Goal: Task Accomplishment & Management: Manage account settings

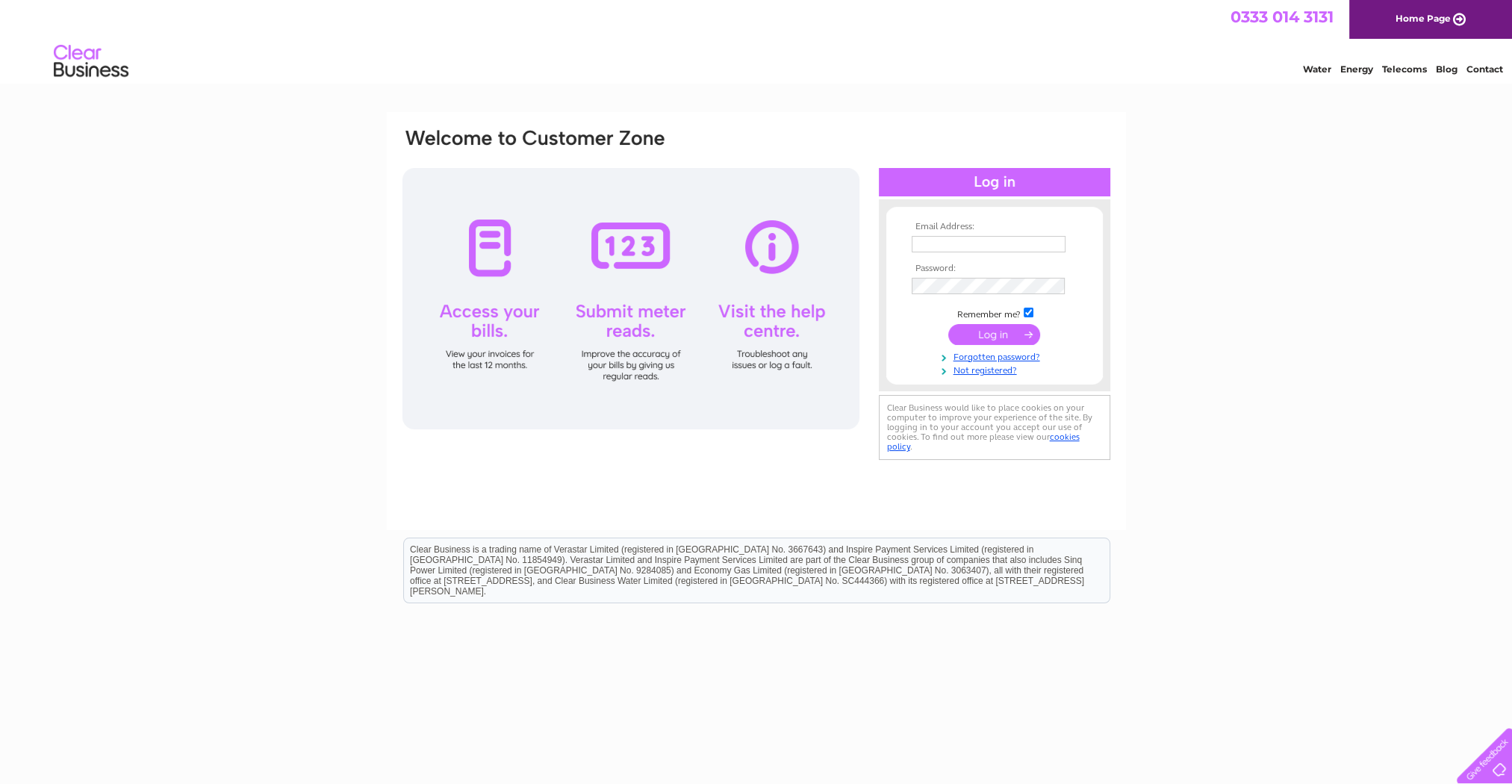
type input "lochlomondnews@yahoo.co.uk"
click at [994, 332] on input "submit" at bounding box center [994, 334] width 92 height 21
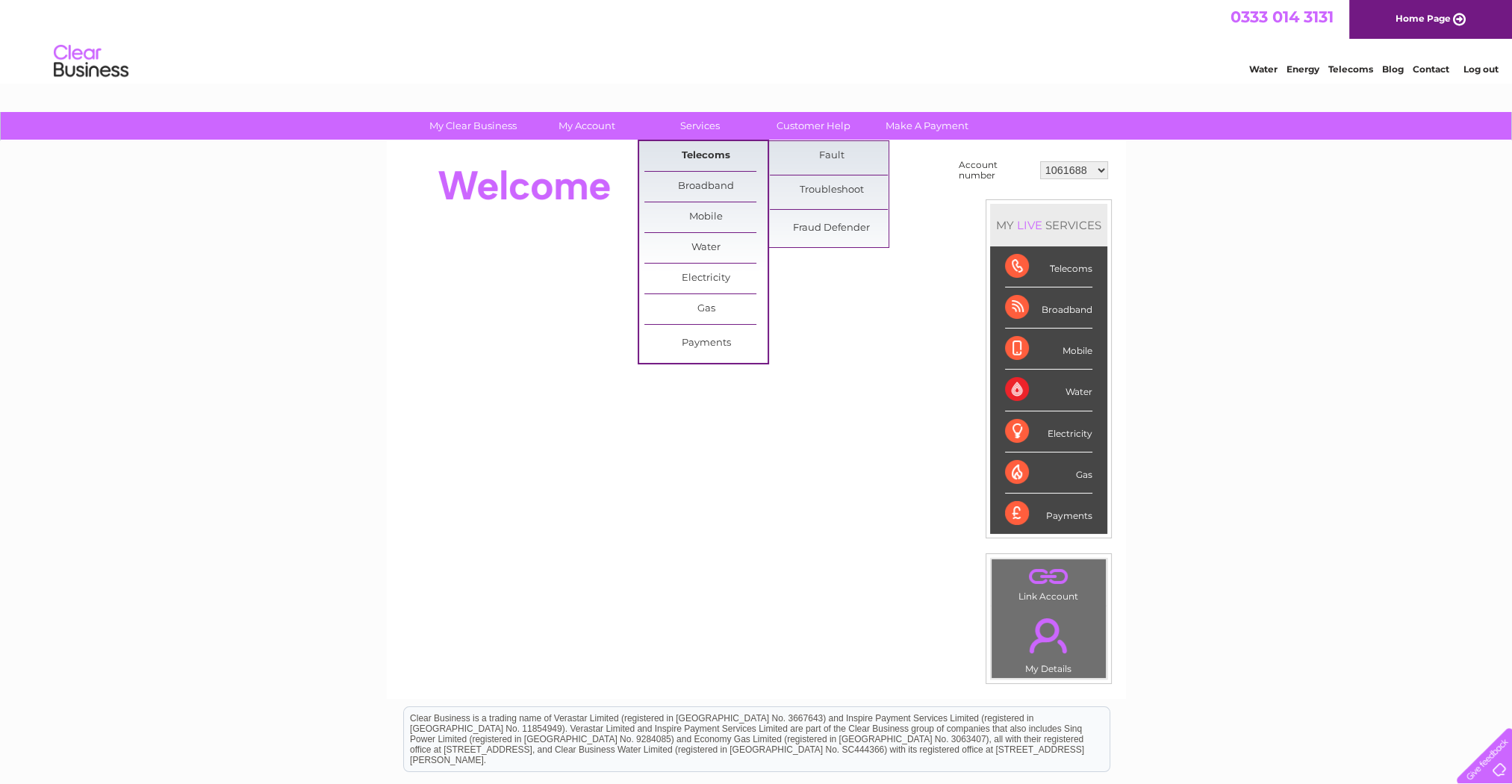
click at [699, 154] on link "Telecoms" at bounding box center [706, 156] width 123 height 30
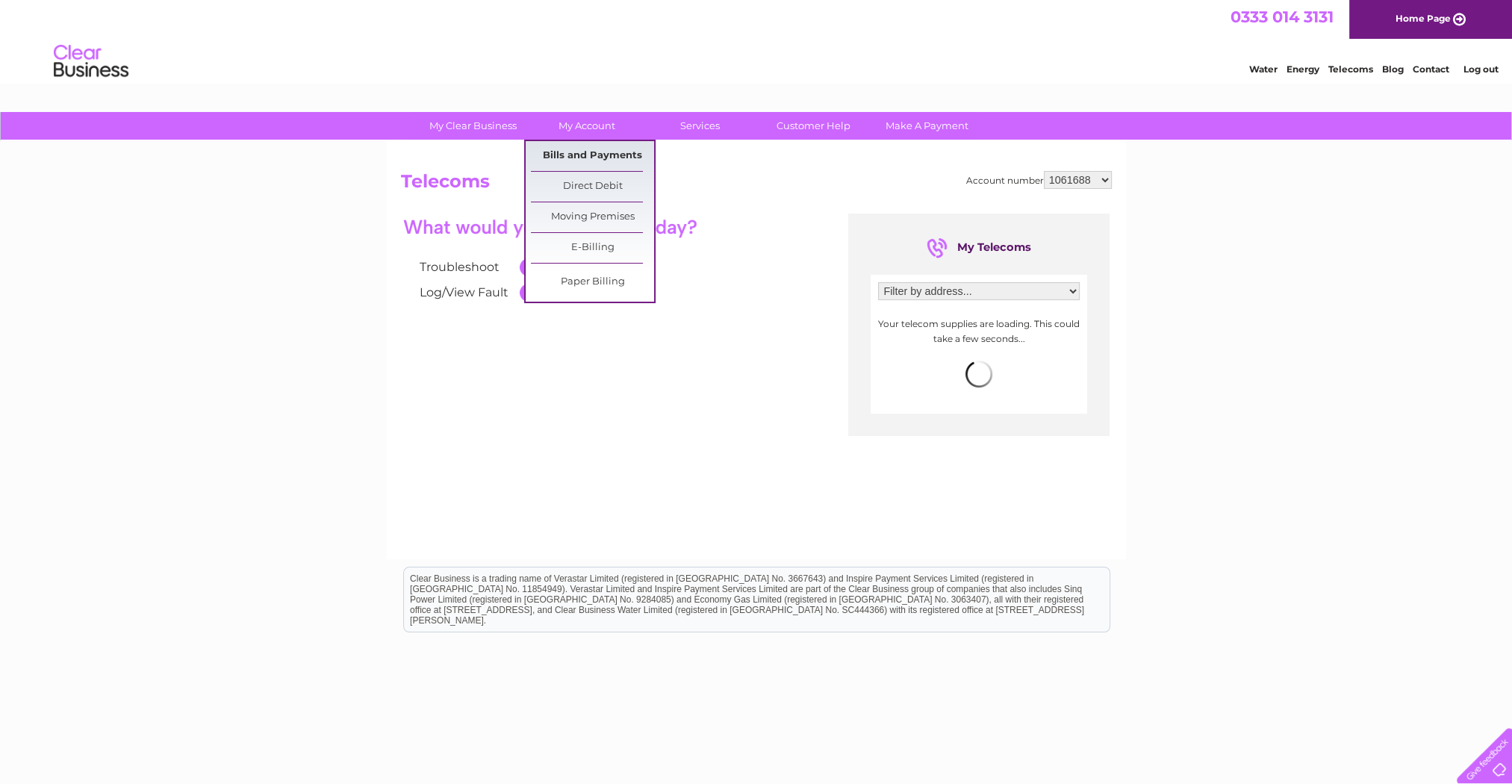
click at [599, 151] on link "Bills and Payments" at bounding box center [592, 156] width 123 height 30
click at [598, 151] on link "Bills and Payments" at bounding box center [592, 156] width 123 height 30
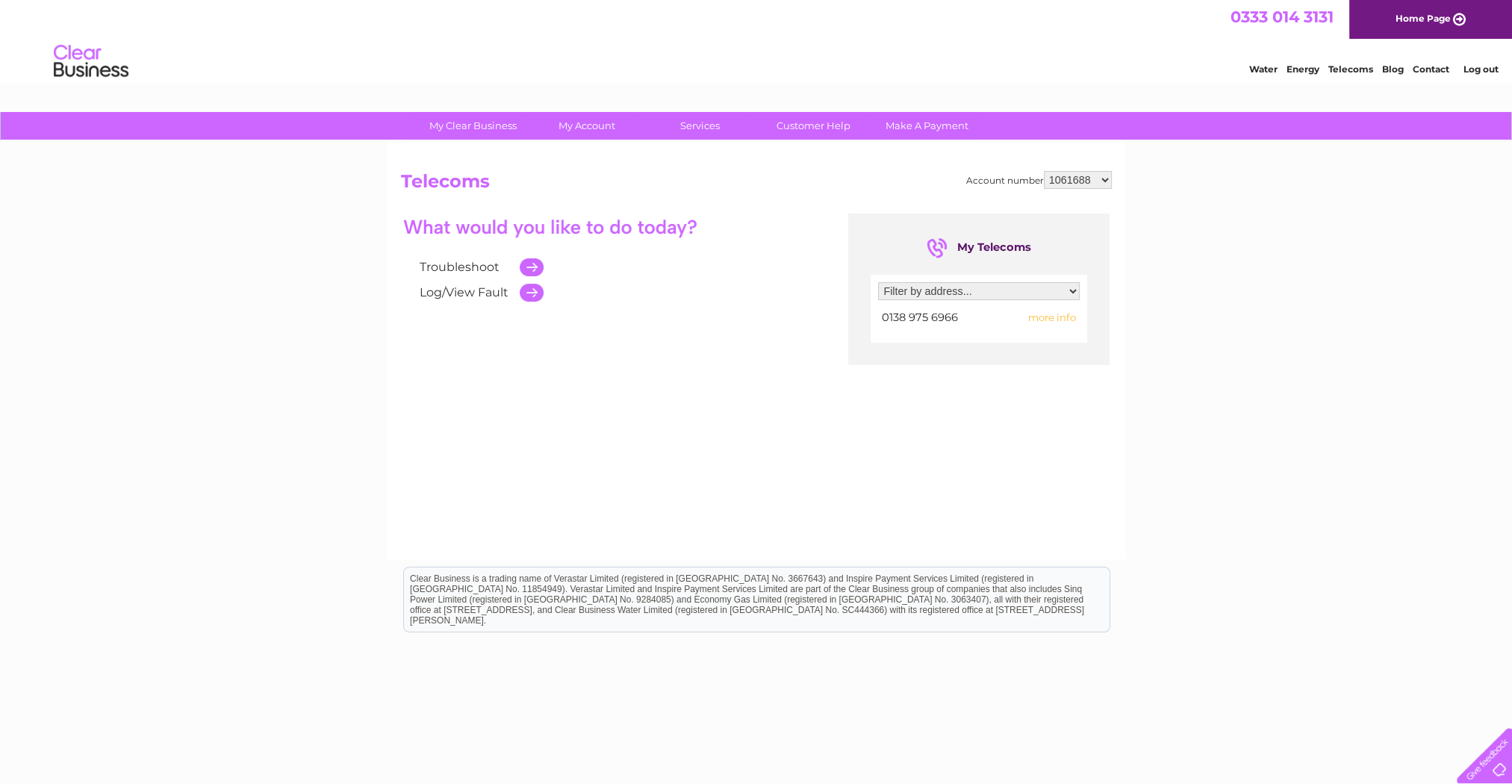
click at [949, 290] on select "Filter by address... Unit 3A Loch Lomond Shores, Ben Lomond Way, Balloch, Alexa…" at bounding box center [979, 290] width 202 height 18
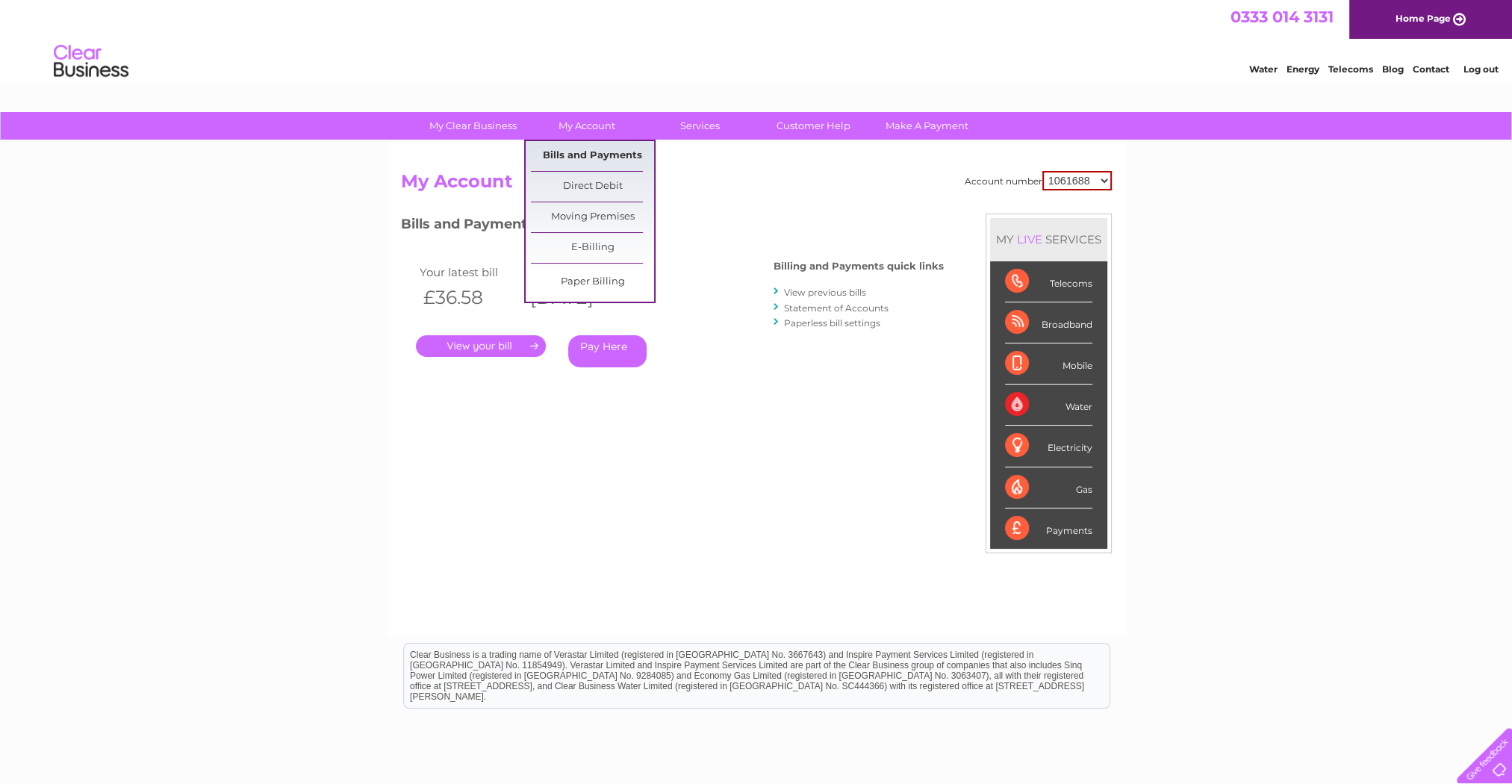
click at [593, 150] on link "Bills and Payments" at bounding box center [592, 156] width 123 height 30
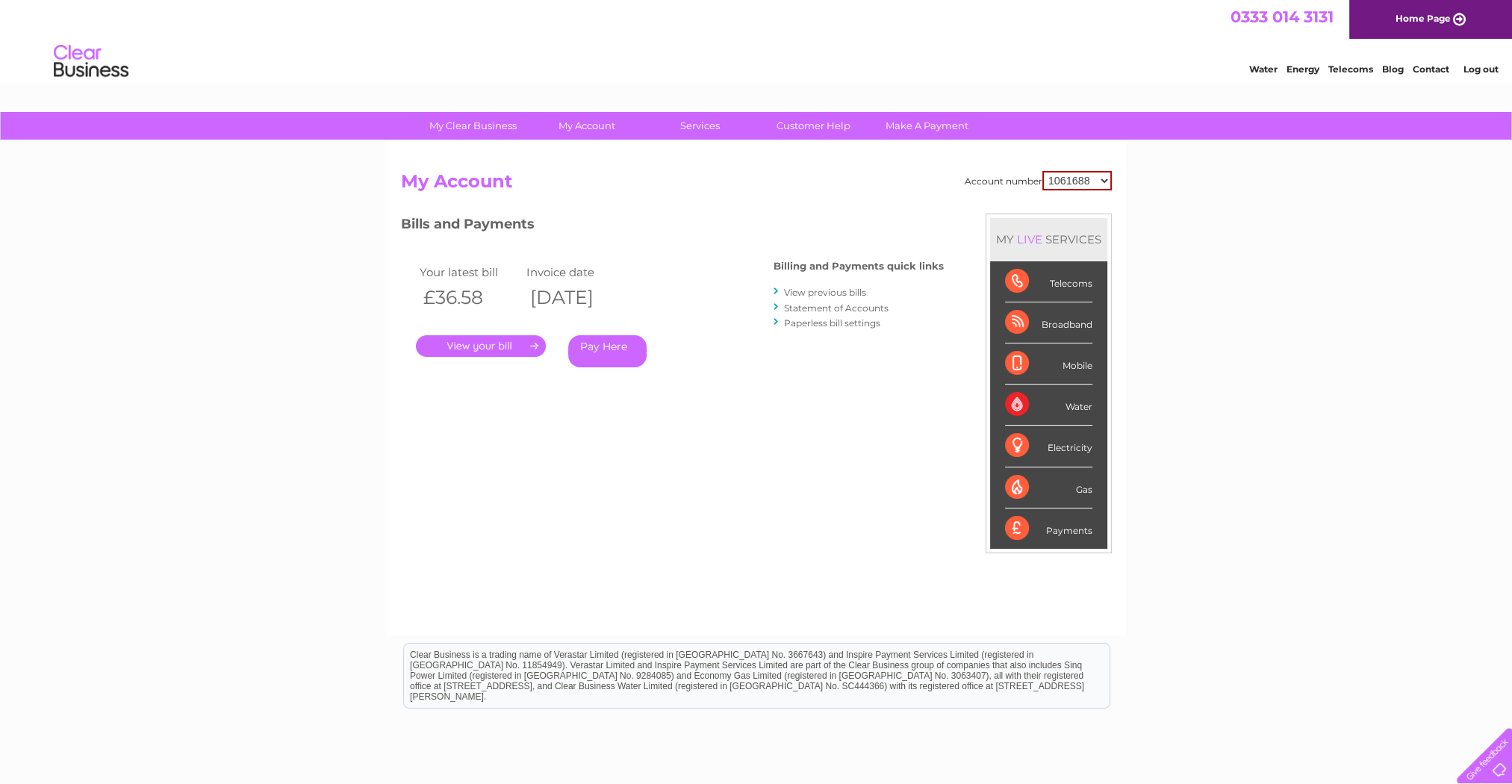
click at [1059, 183] on select "1061688 30277489 30306940" at bounding box center [1077, 180] width 70 height 19
select select "30277489"
click at [1043, 171] on select "1061688 30277489 30306940" at bounding box center [1077, 180] width 70 height 19
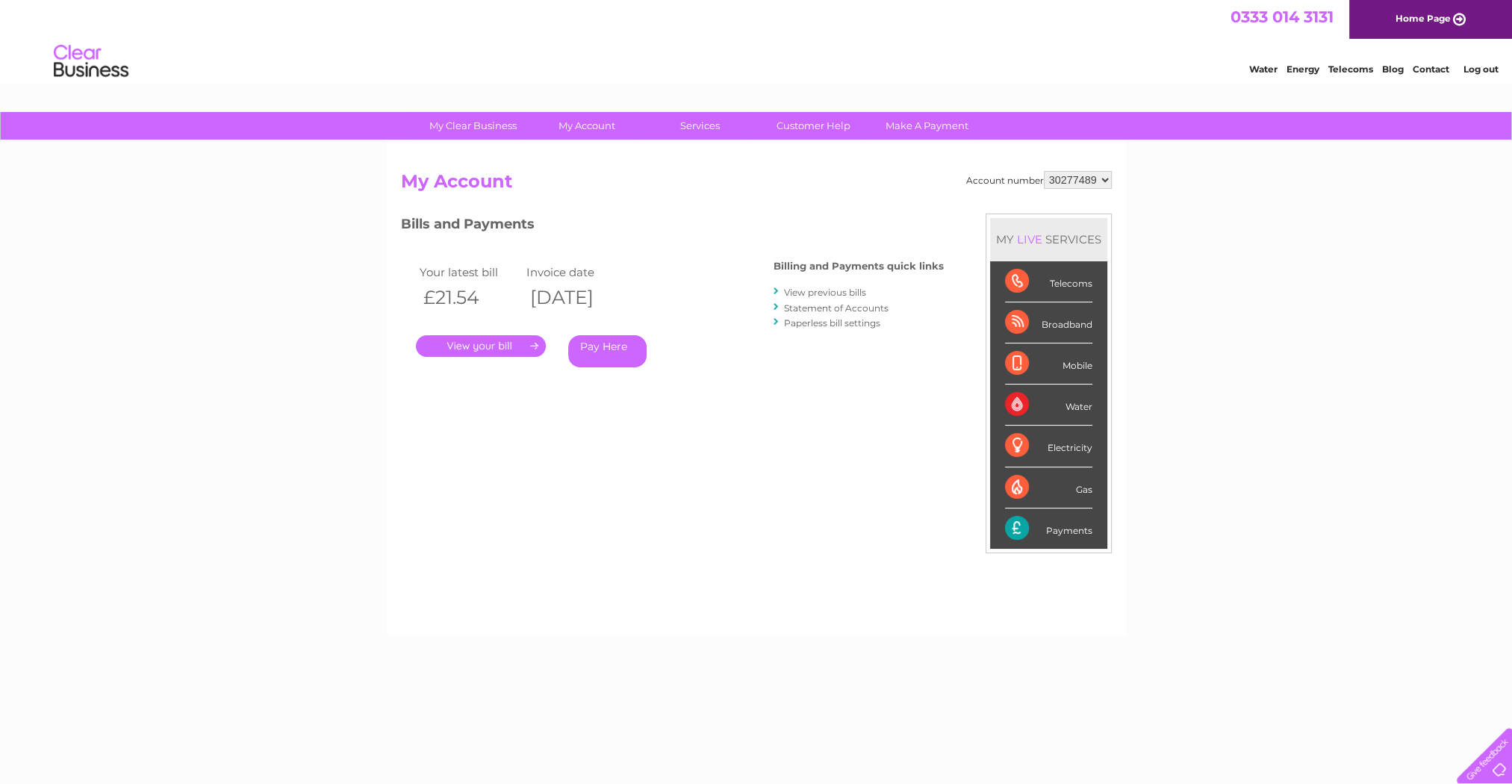
drag, startPoint x: 0, startPoint y: 0, endPoint x: 596, endPoint y: 153, distance: 615.3
click at [596, 153] on div "Account number 1061688 30277489 30306940 My Account MY LIVE SERVICES Telecoms B…" at bounding box center [756, 388] width 739 height 494
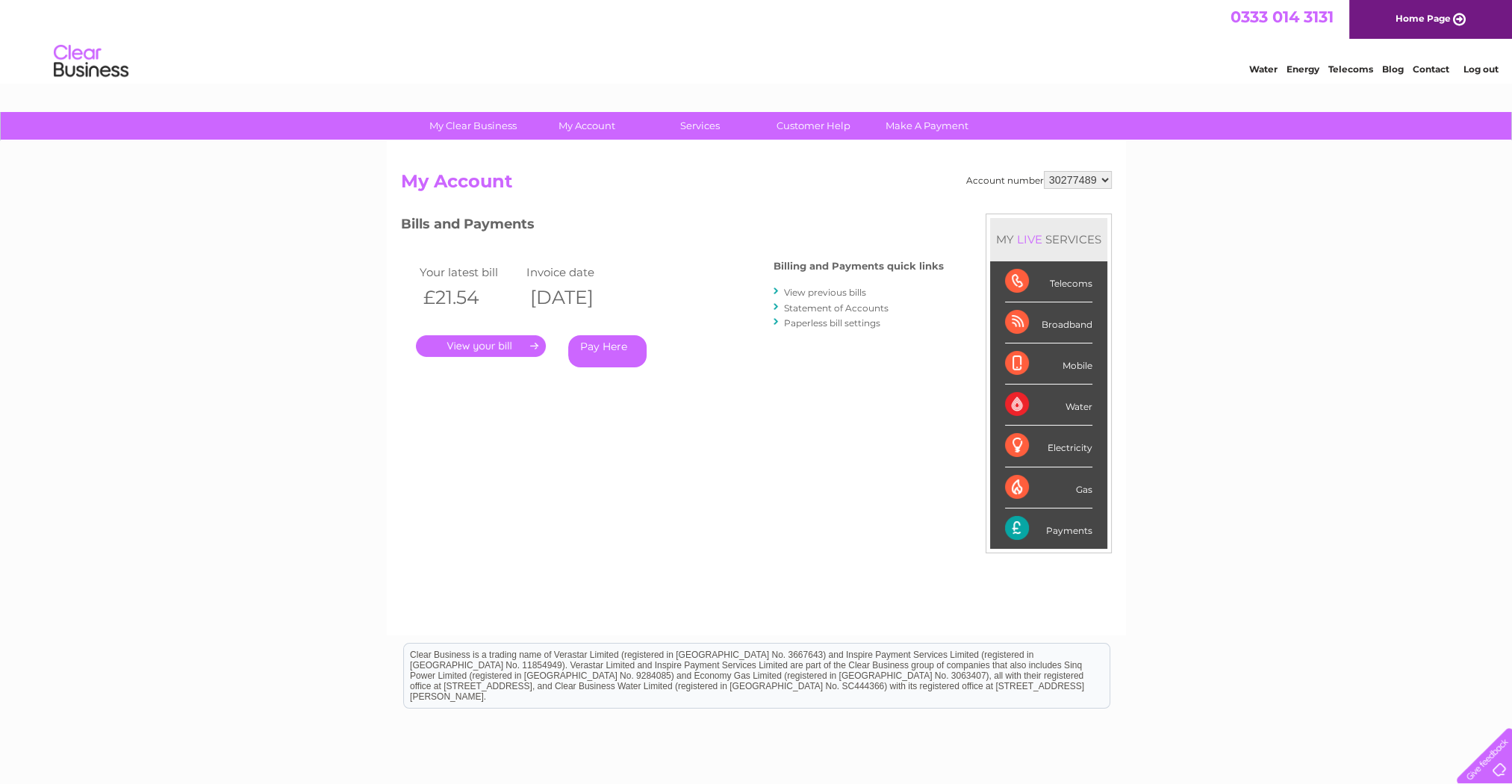
click at [1068, 180] on select "1061688 30277489 30306940" at bounding box center [1078, 180] width 68 height 18
select select "30306940"
click at [1044, 171] on select "1061688 30277489 30306940" at bounding box center [1078, 180] width 68 height 18
click at [477, 342] on link "." at bounding box center [481, 346] width 130 height 21
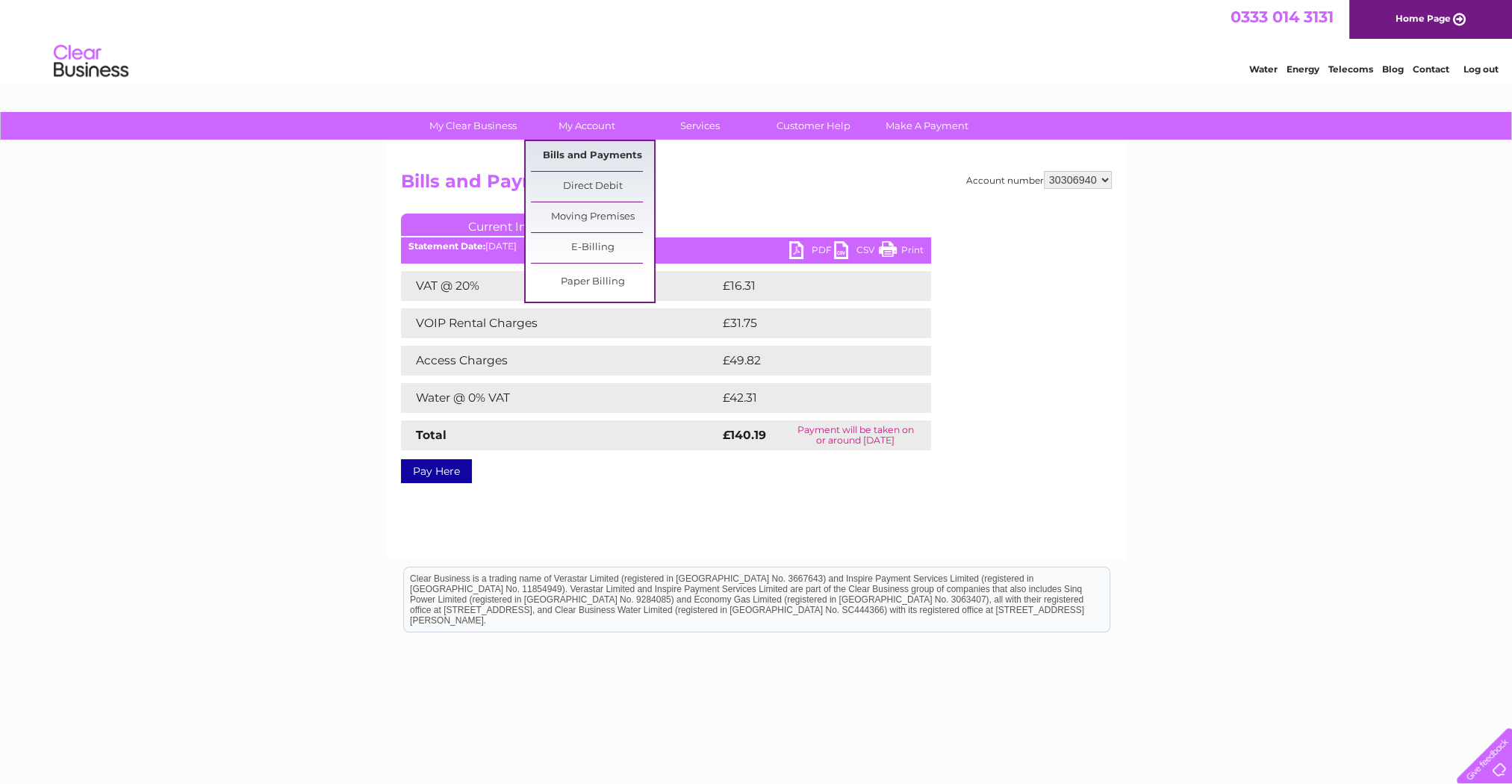
click at [610, 153] on link "Bills and Payments" at bounding box center [592, 156] width 123 height 30
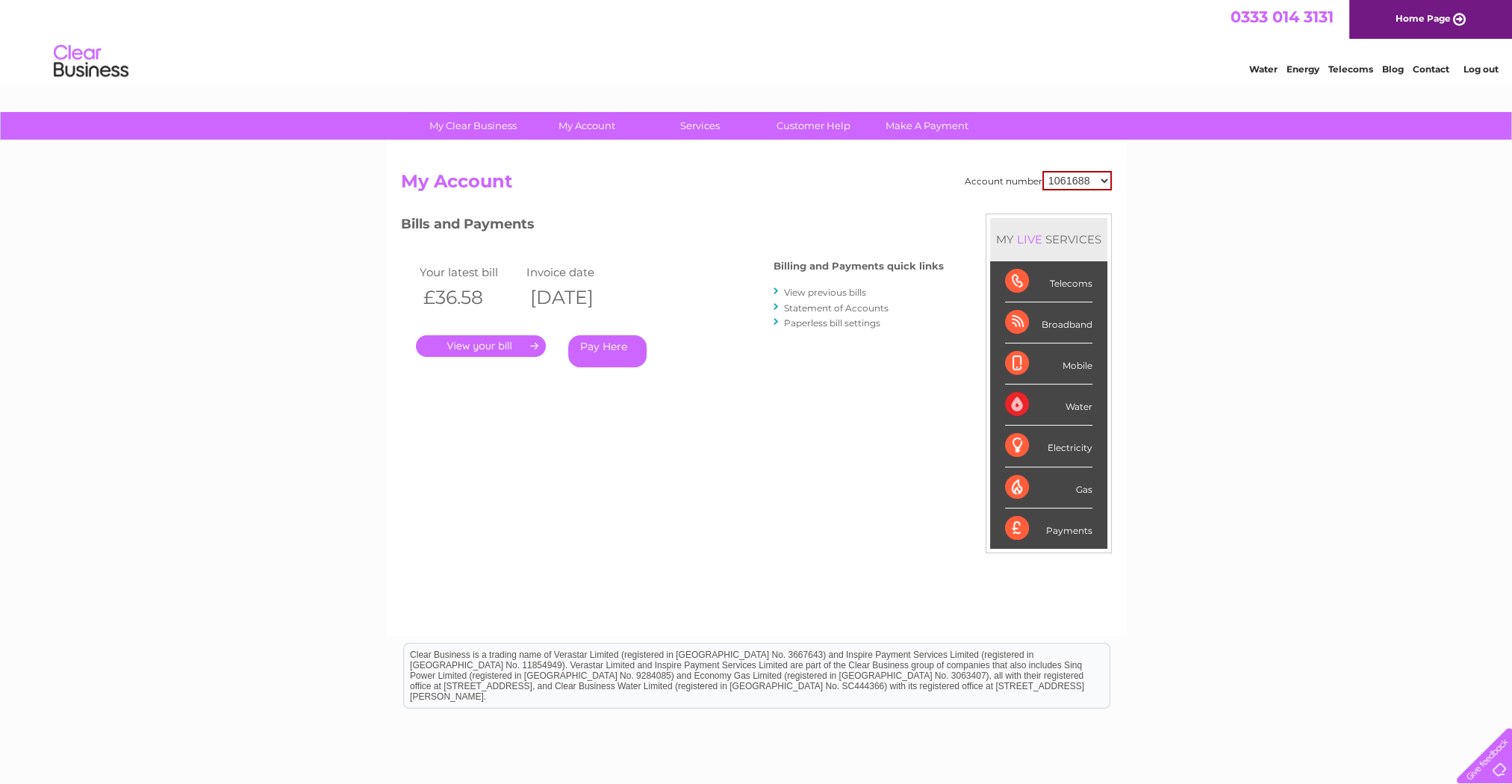
click at [825, 287] on link "View previous bills" at bounding box center [825, 292] width 82 height 11
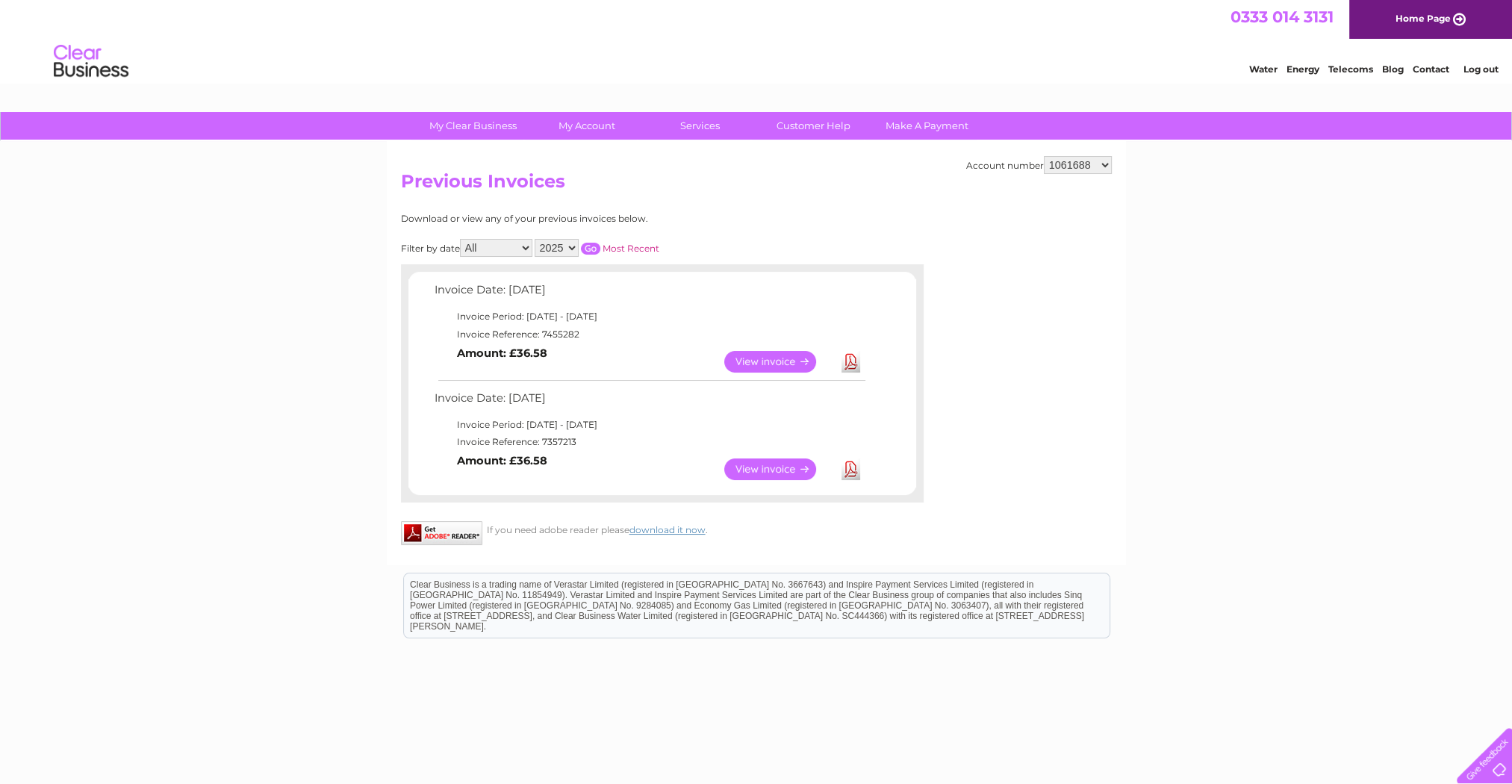
click at [1081, 163] on select "1061688 30277489 30306940" at bounding box center [1078, 164] width 68 height 18
select select "30277489"
click at [1044, 156] on select "1061688 30277489 30306940" at bounding box center [1078, 164] width 68 height 18
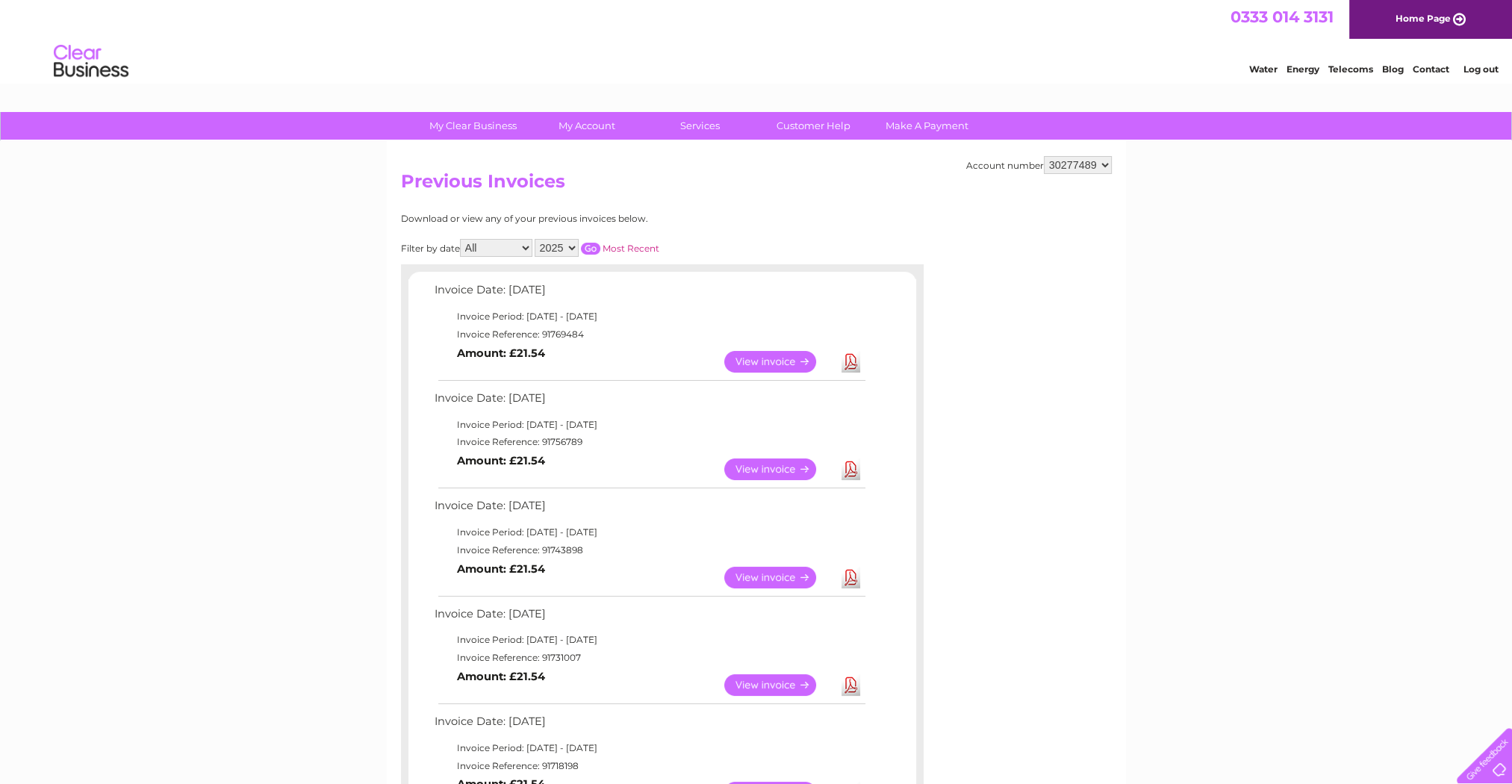
click at [1061, 160] on select "1061688 30277489 30306940" at bounding box center [1078, 164] width 68 height 18
select select "30306940"
click at [1044, 156] on select "1061688 30277489 30306940" at bounding box center [1078, 164] width 68 height 18
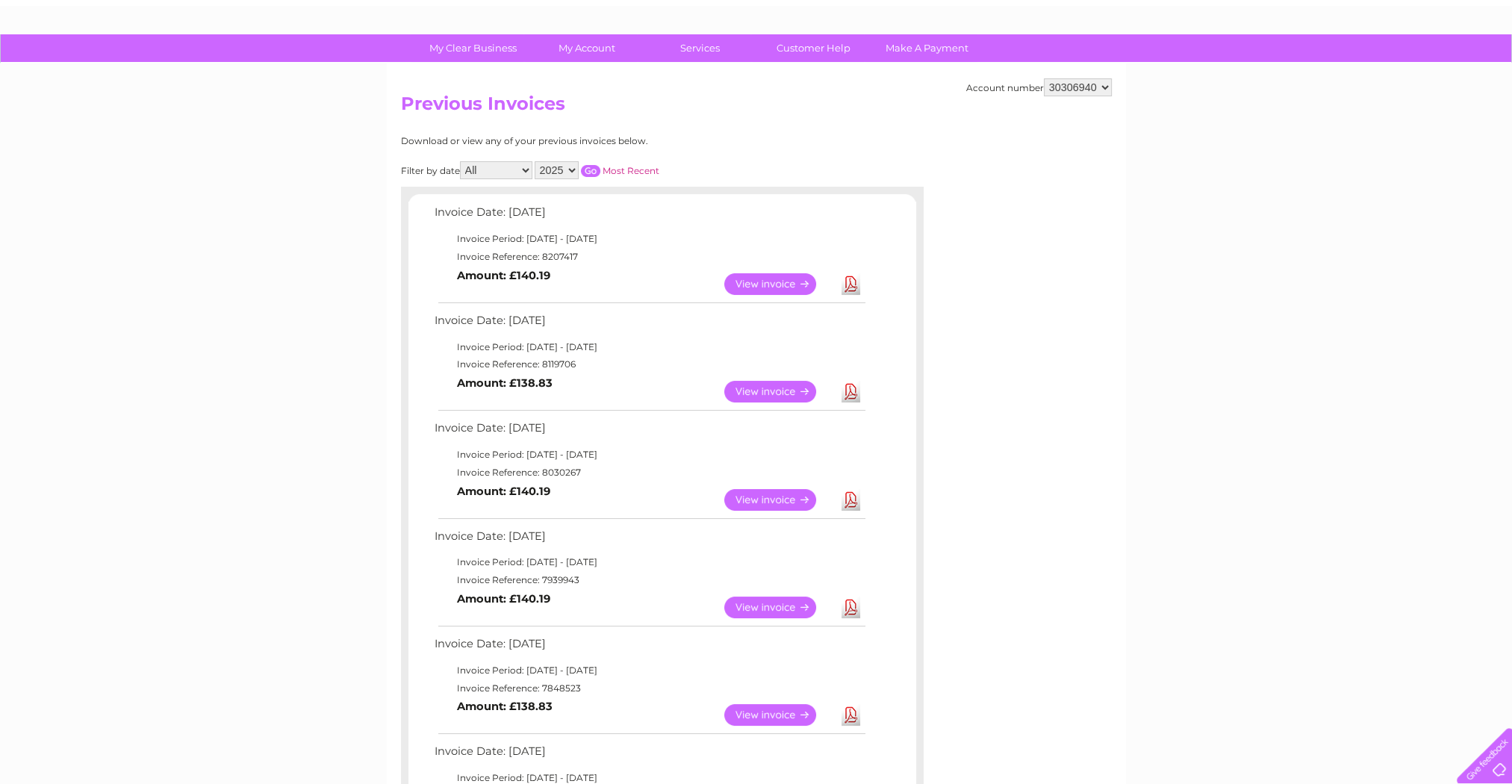
scroll to position [75, 0]
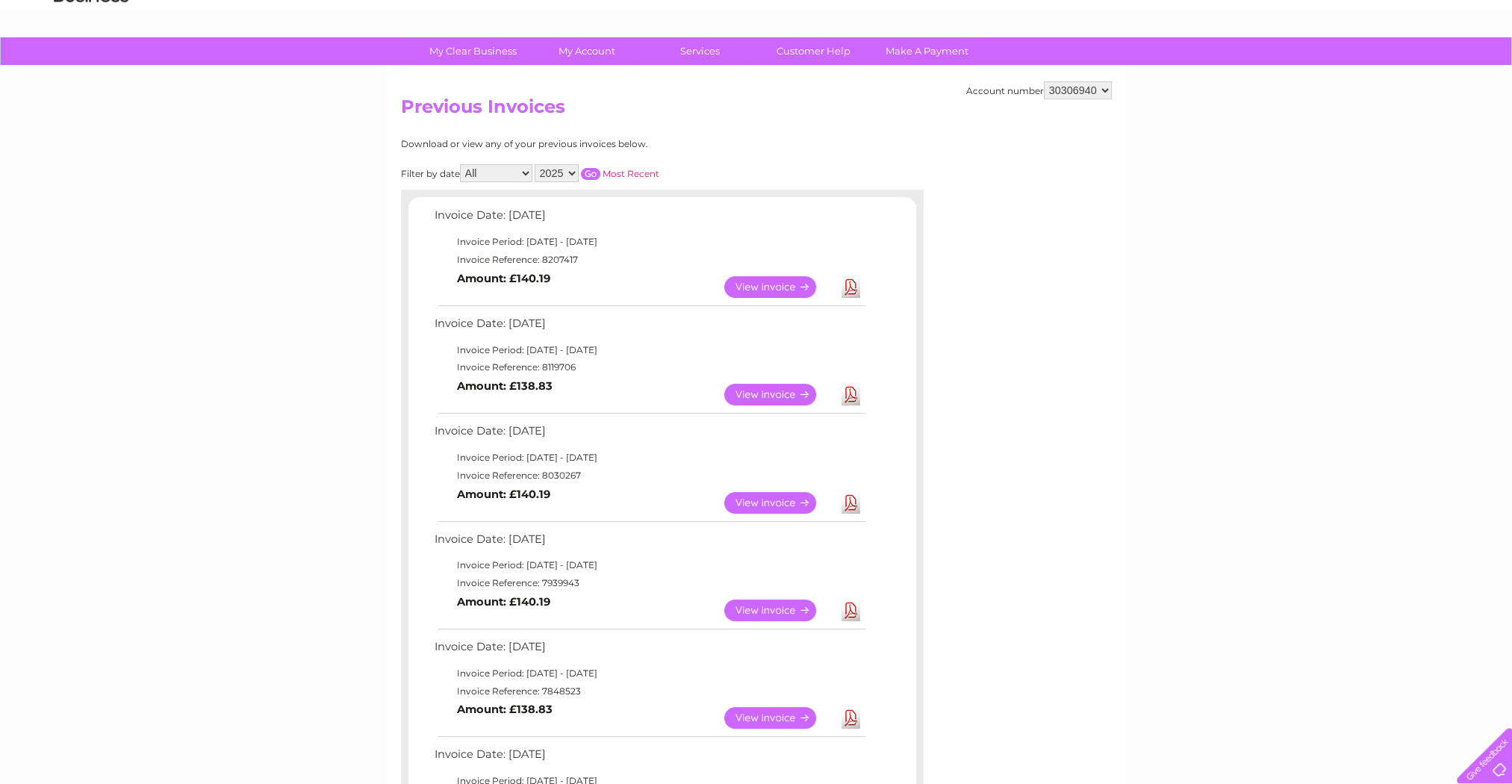
click at [782, 280] on link "View" at bounding box center [780, 287] width 110 height 21
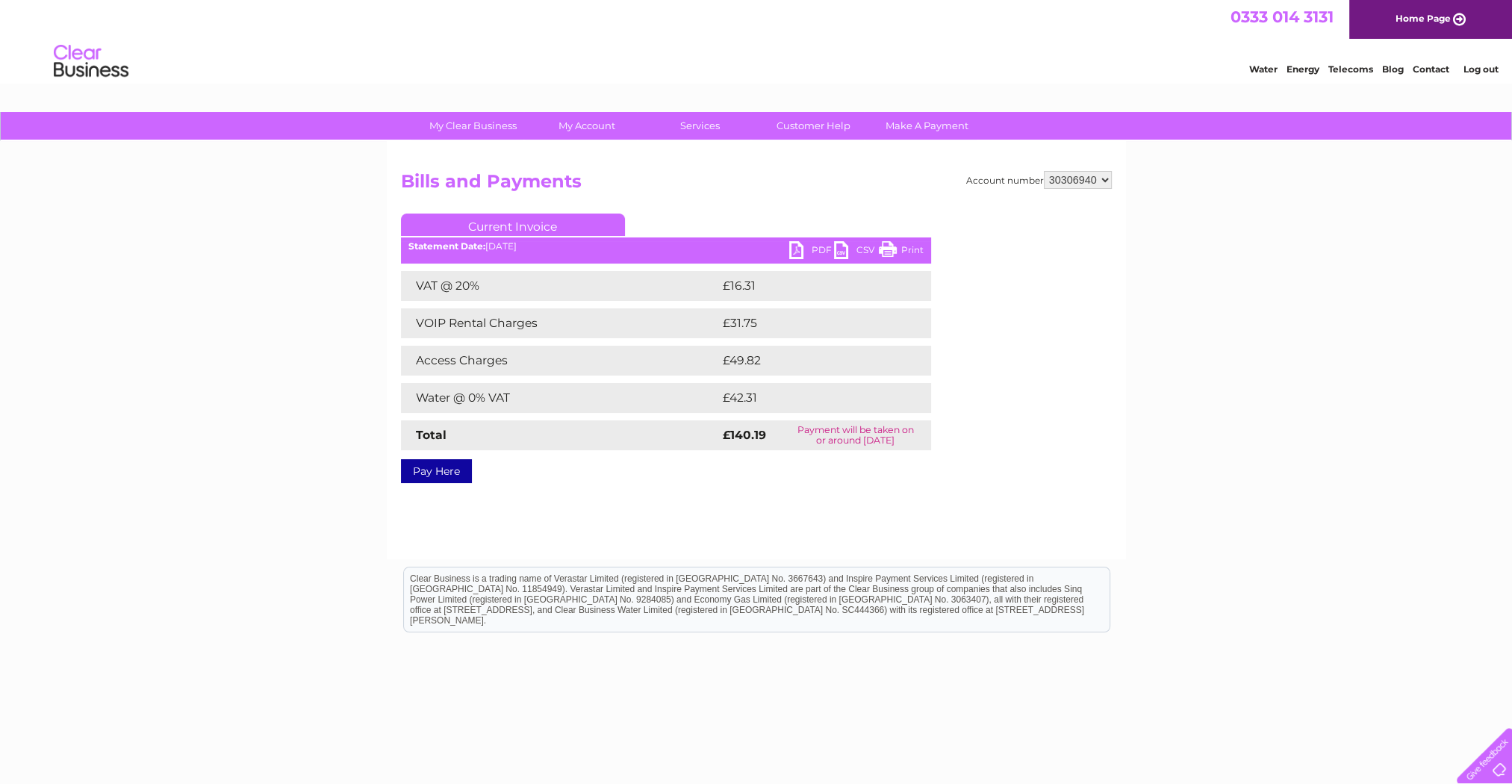
click at [533, 322] on td "VOIP Rental Charges" at bounding box center [560, 322] width 318 height 30
drag, startPoint x: 533, startPoint y: 322, endPoint x: 628, endPoint y: 318, distance: 95.1
click at [628, 318] on td "VOIP Rental Charges" at bounding box center [560, 322] width 318 height 30
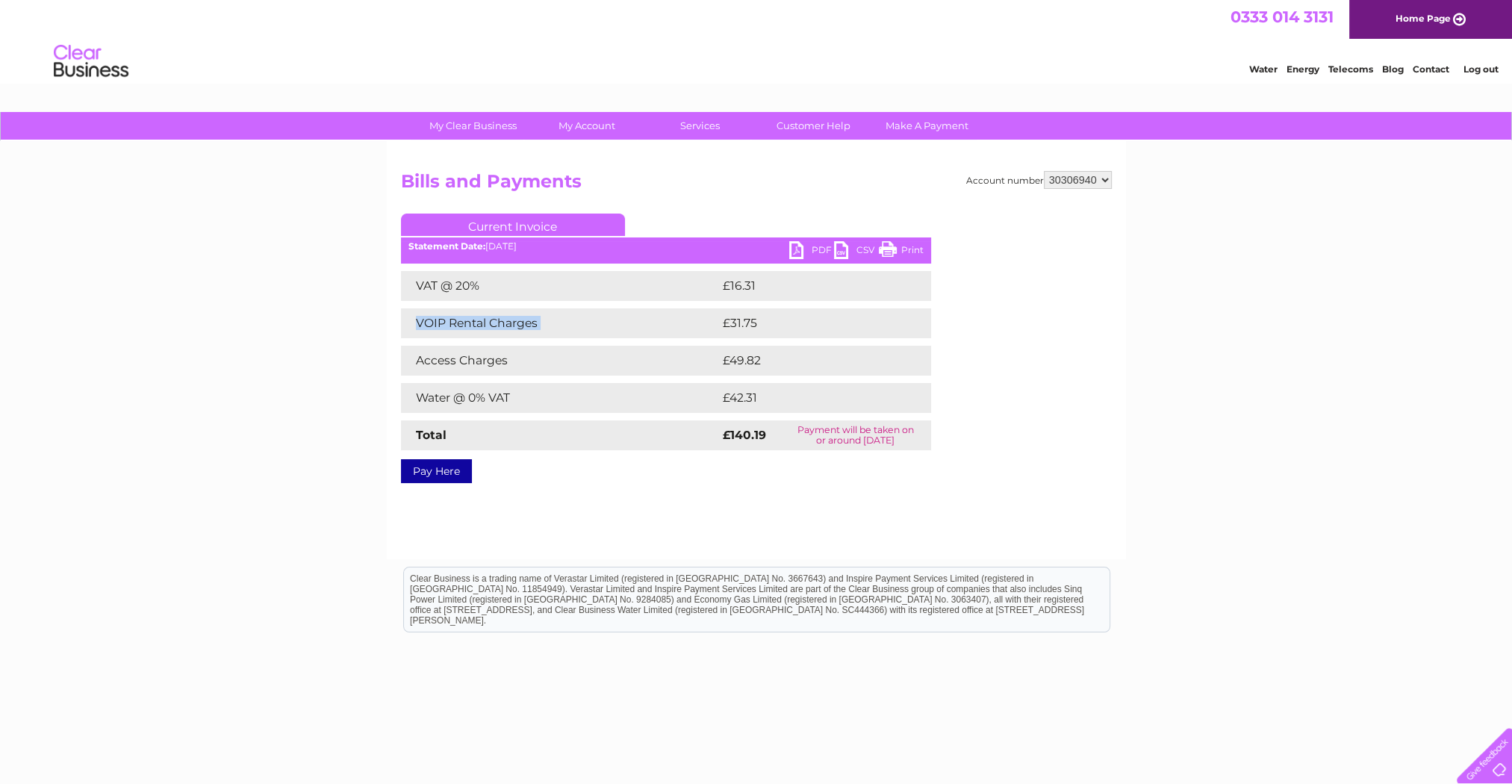
click at [444, 322] on td "VOIP Rental Charges" at bounding box center [560, 322] width 318 height 30
click at [1070, 178] on select "1061688 30277489 30306940" at bounding box center [1078, 180] width 68 height 18
select select "30277489"
click at [1044, 171] on select "1061688 30277489 30306940" at bounding box center [1078, 180] width 68 height 18
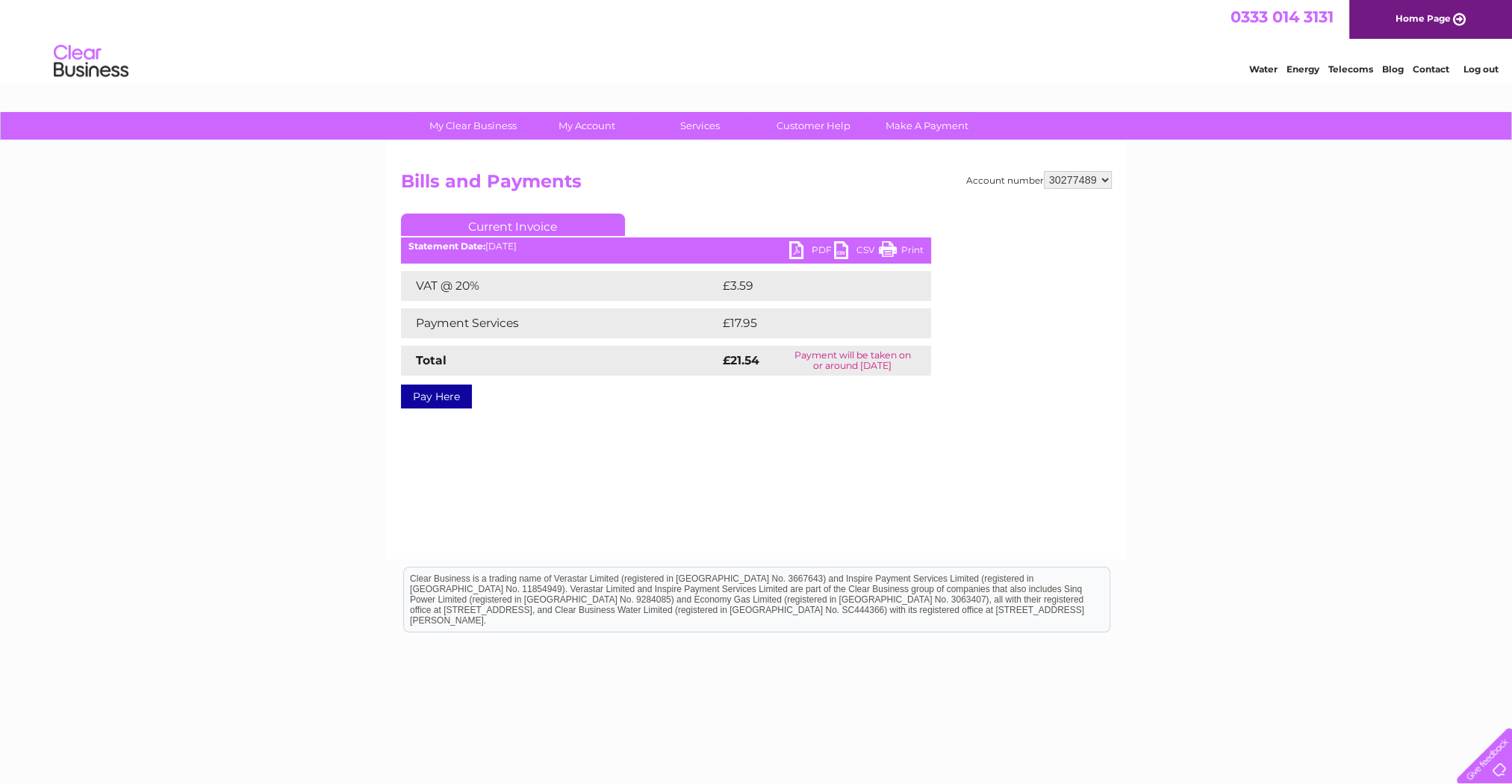
click at [807, 248] on link "PDF" at bounding box center [812, 252] width 45 height 21
click at [1065, 174] on select "1061688 30277489 30306940" at bounding box center [1078, 180] width 68 height 18
select select "30306940"
click at [1044, 171] on select "1061688 30277489 30306940" at bounding box center [1078, 180] width 68 height 18
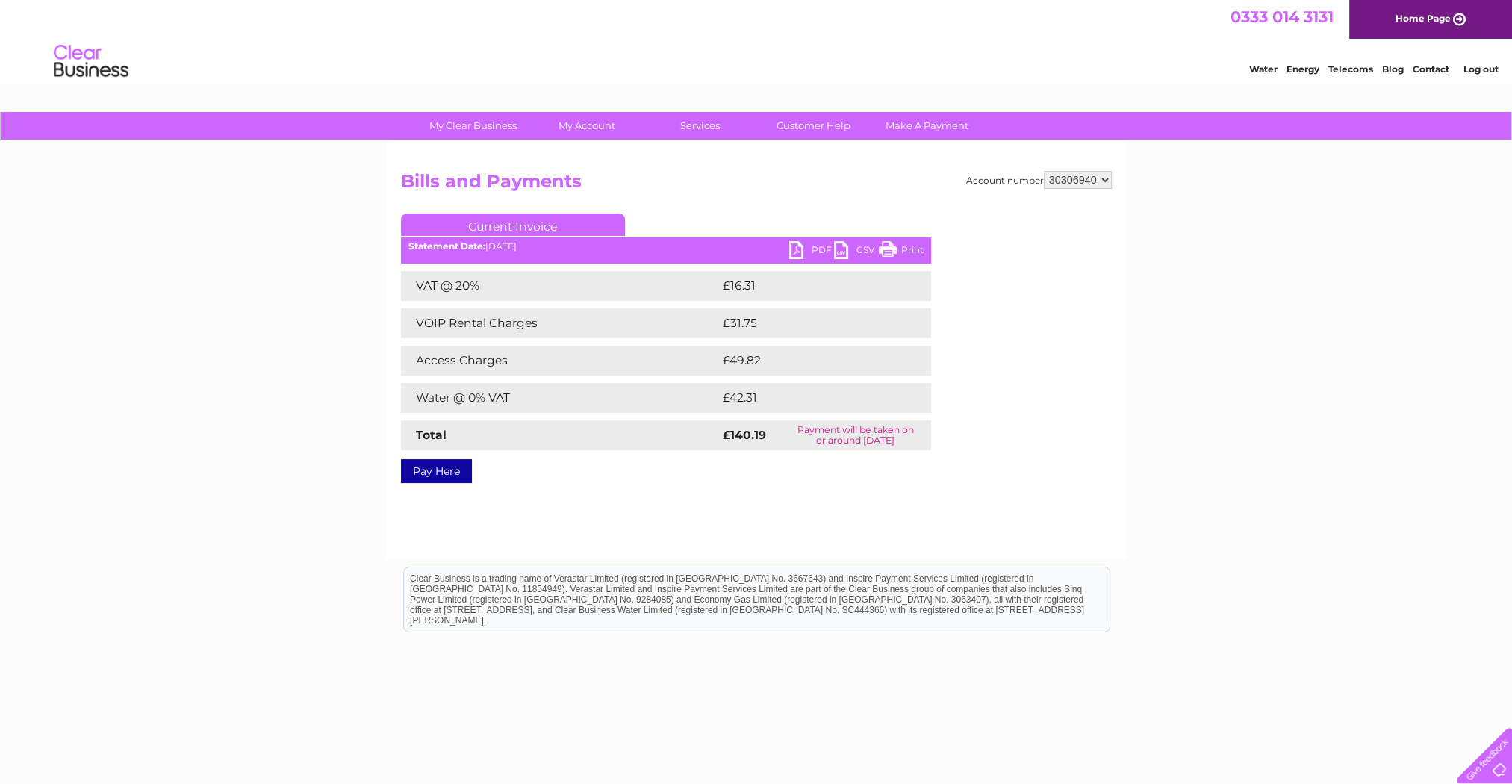
click at [822, 248] on link "PDF" at bounding box center [812, 252] width 45 height 21
